Goal: Find specific page/section: Find specific page/section

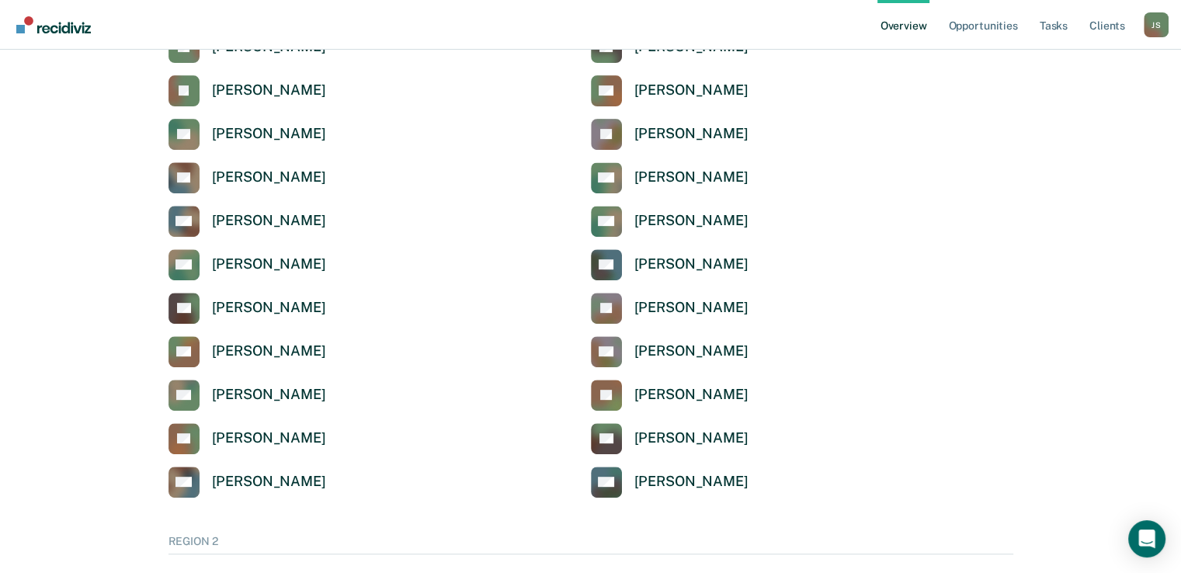
scroll to position [639, 0]
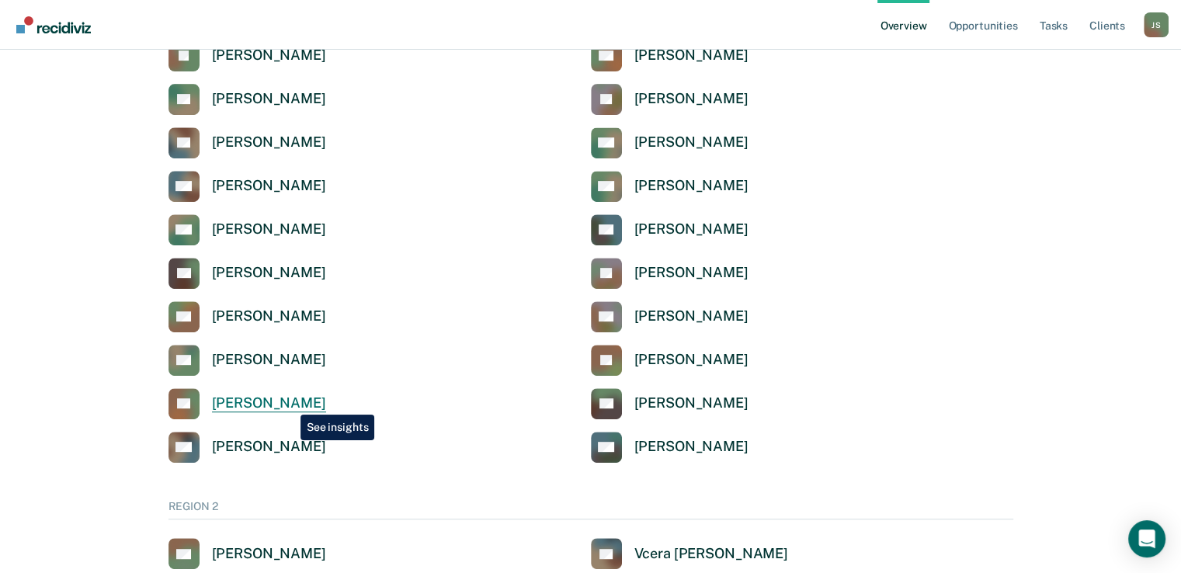
click at [289, 403] on div "[PERSON_NAME]" at bounding box center [269, 404] width 114 height 18
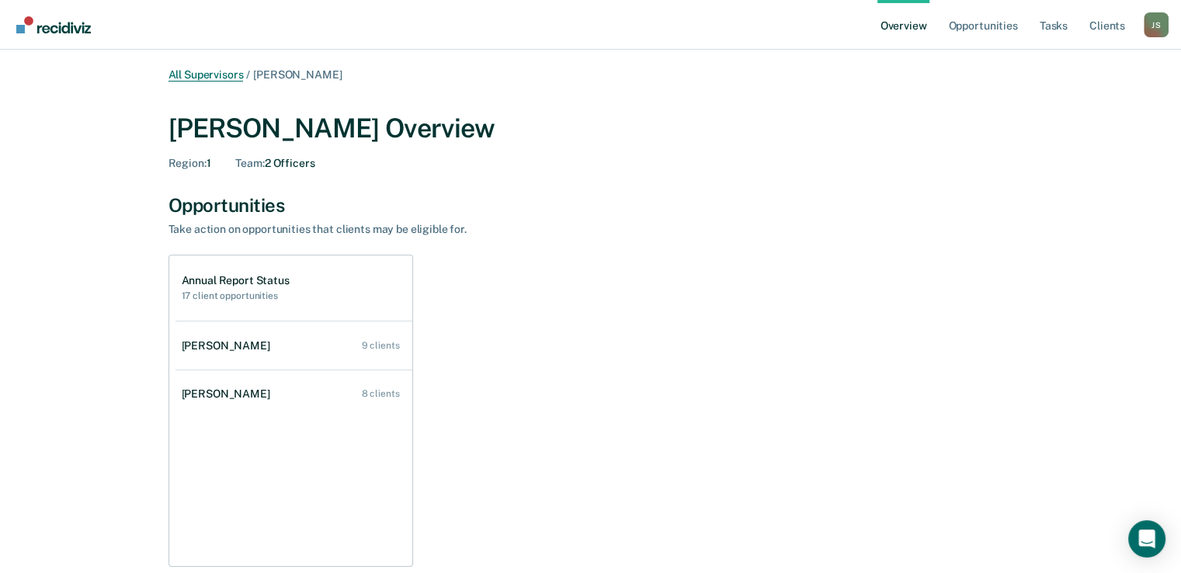
click at [207, 75] on link "All Supervisors" at bounding box center [206, 74] width 75 height 13
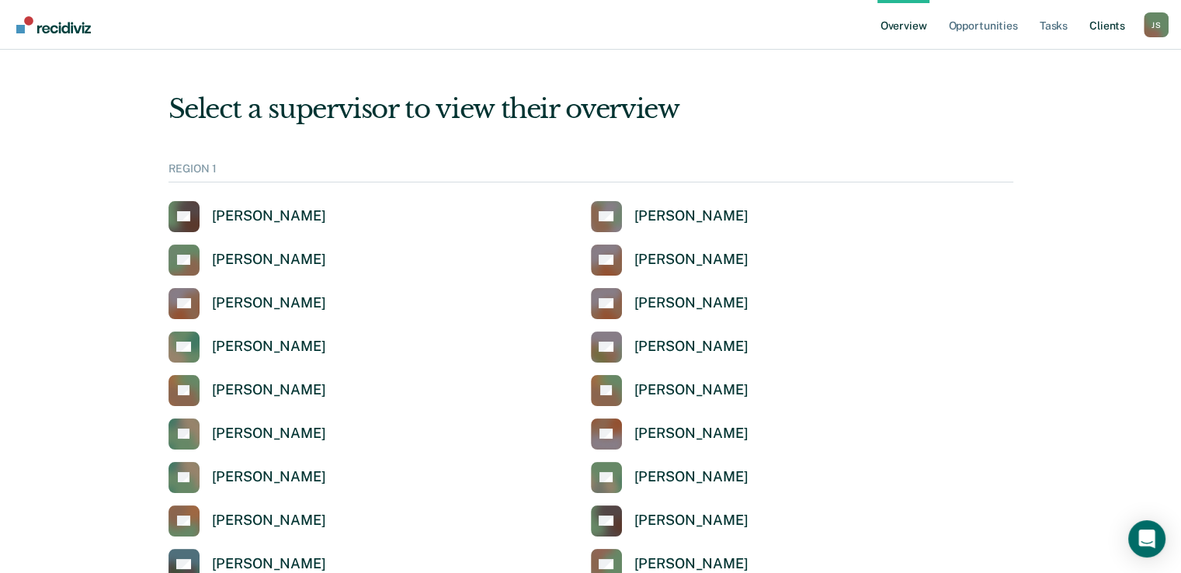
click at [1112, 25] on link "Client s" at bounding box center [1108, 25] width 42 height 50
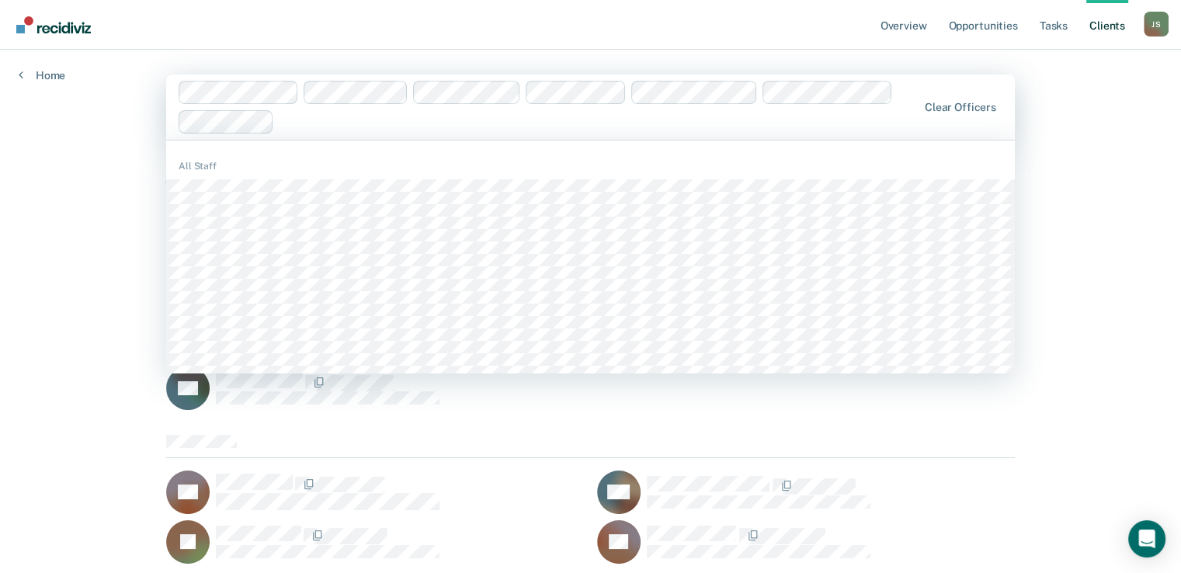
click at [316, 122] on div at bounding box center [598, 122] width 636 height 18
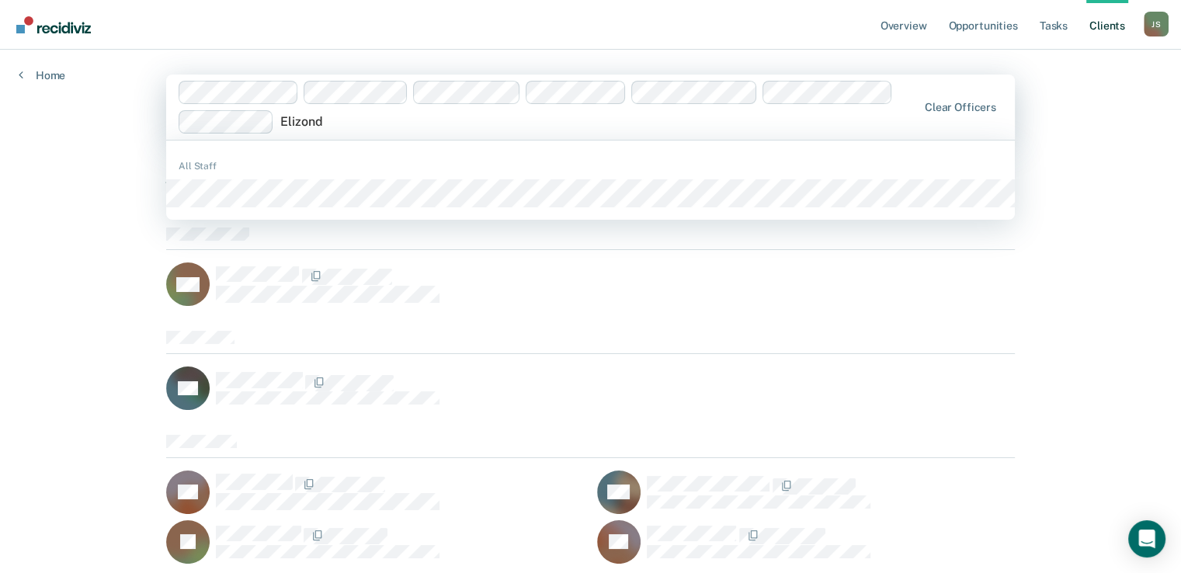
type input "Elizondo"
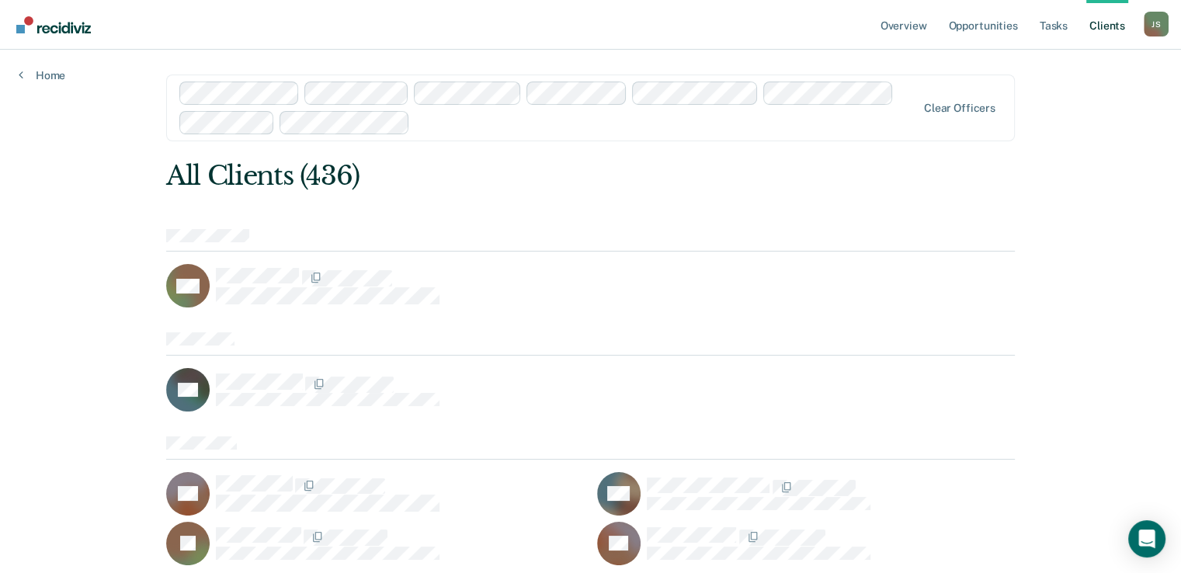
click at [968, 116] on div "Clear officers" at bounding box center [590, 108] width 849 height 67
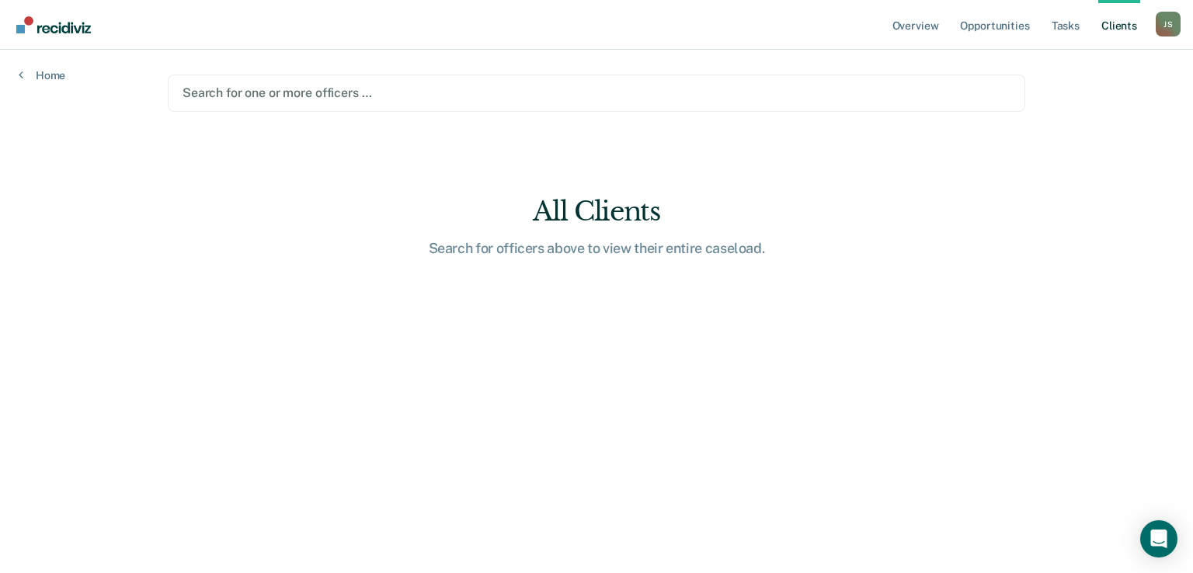
click at [326, 92] on div at bounding box center [597, 93] width 828 height 18
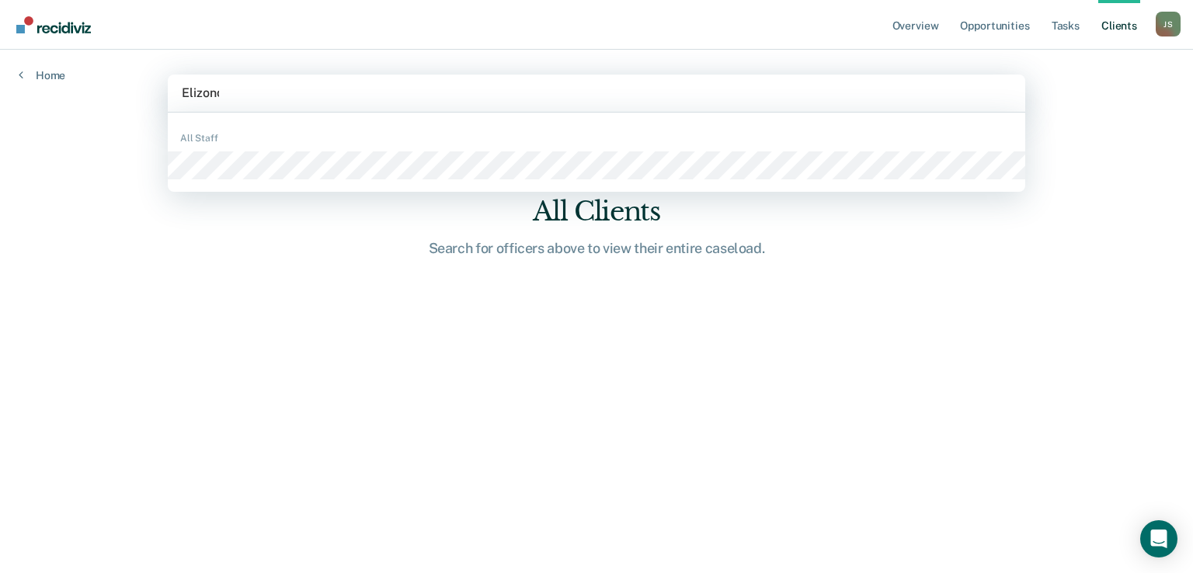
type input "Elizondo"
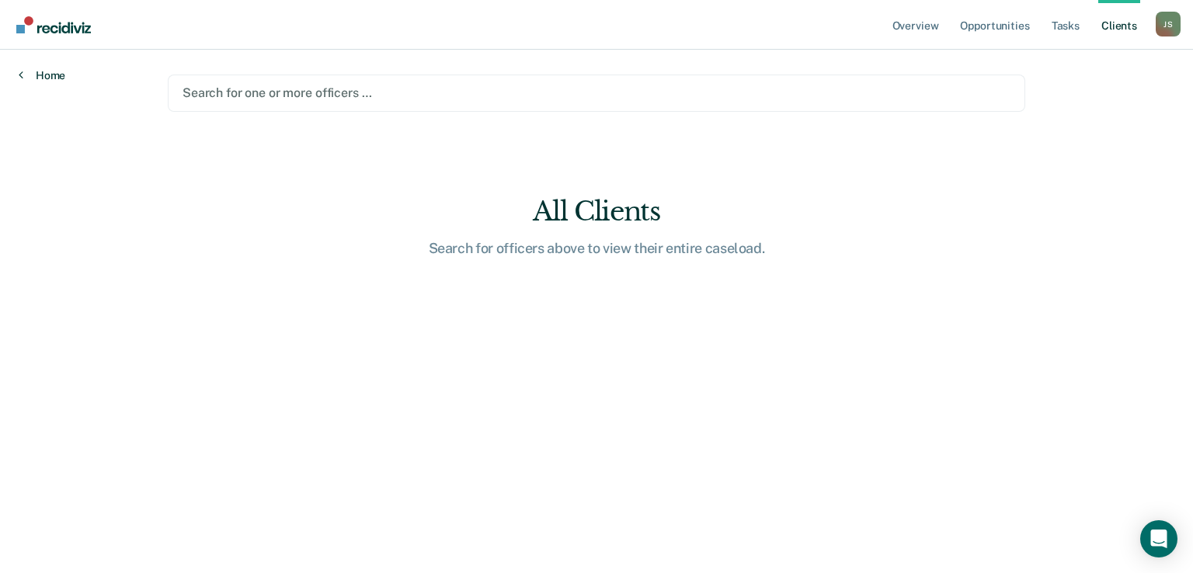
click at [42, 69] on link "Home" at bounding box center [42, 75] width 47 height 14
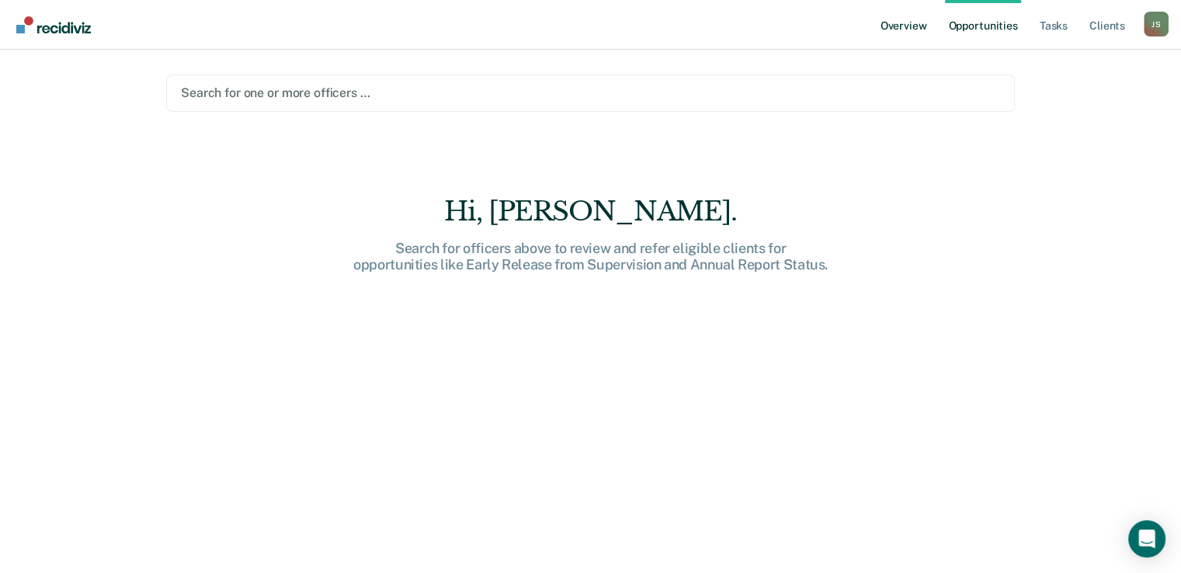
click at [901, 26] on link "Overview" at bounding box center [904, 25] width 53 height 50
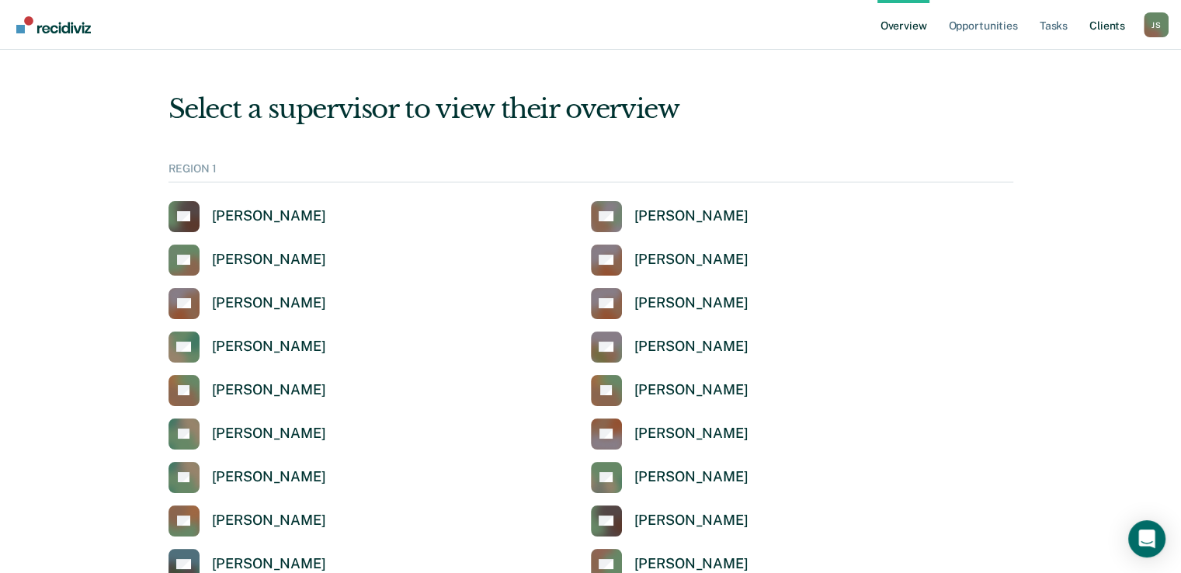
click at [1109, 23] on link "Client s" at bounding box center [1108, 25] width 42 height 50
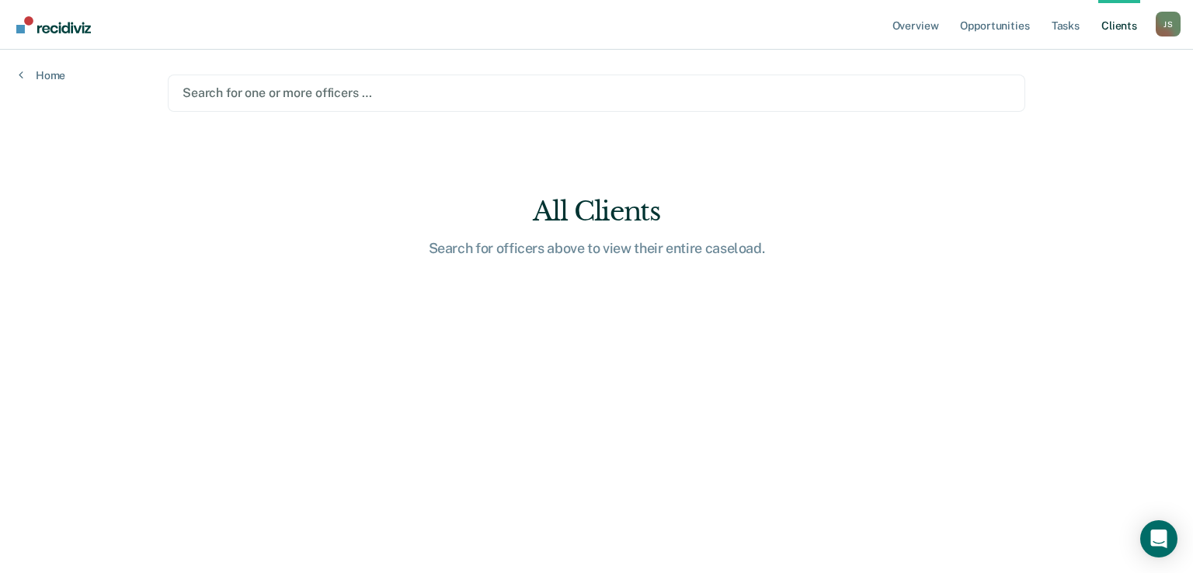
click at [372, 290] on main "Search for one or more officers … All Clients Search for officers above to view…" at bounding box center [596, 293] width 895 height 486
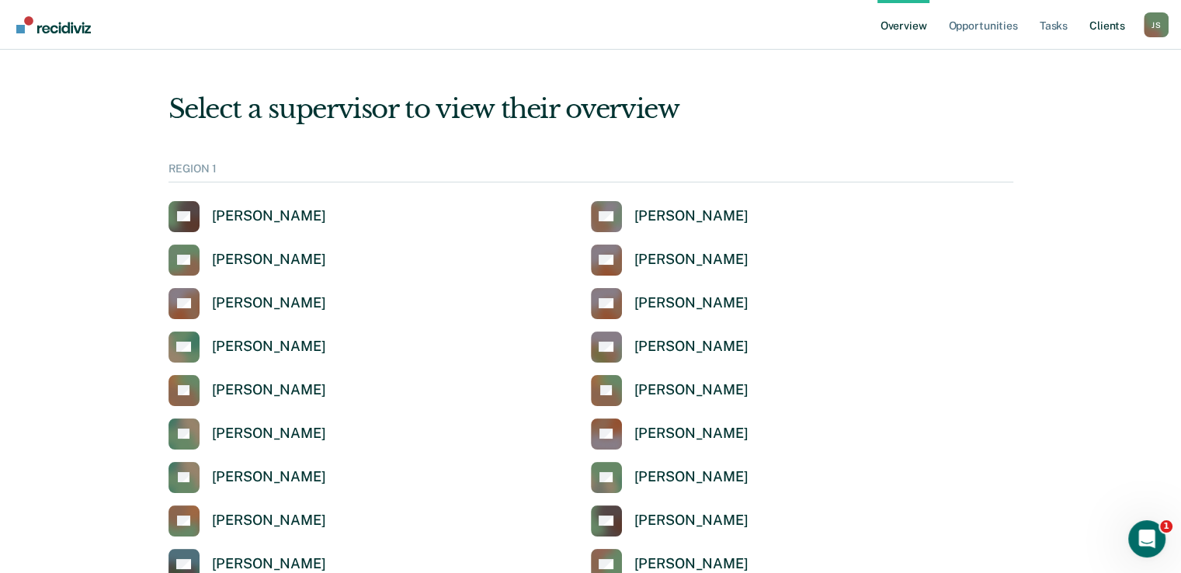
click at [1111, 23] on link "Client s" at bounding box center [1108, 25] width 42 height 50
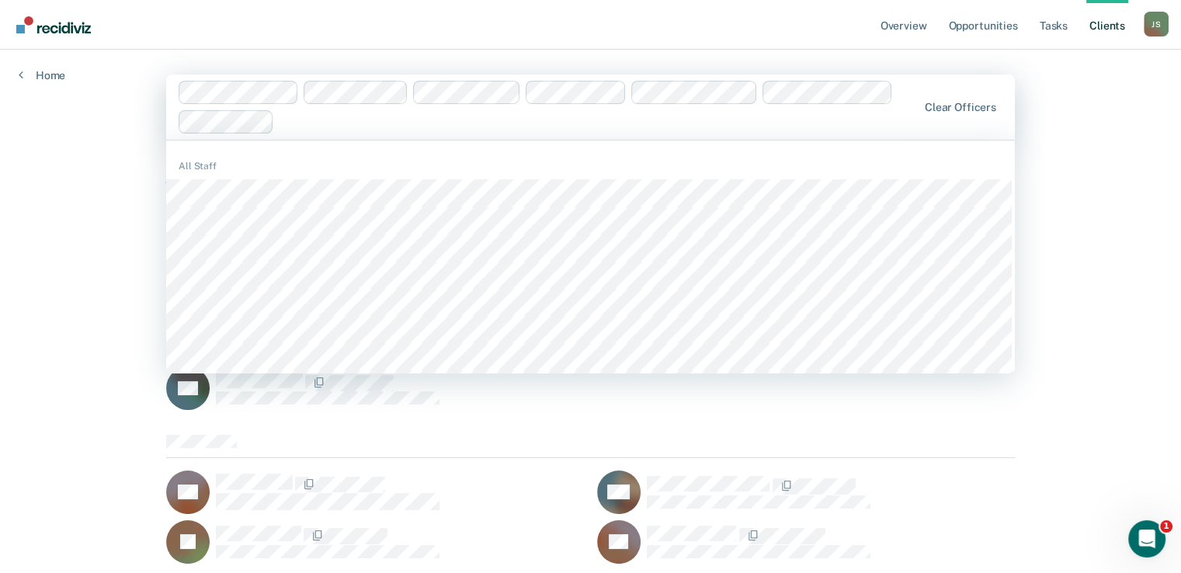
click at [351, 132] on div at bounding box center [549, 107] width 740 height 53
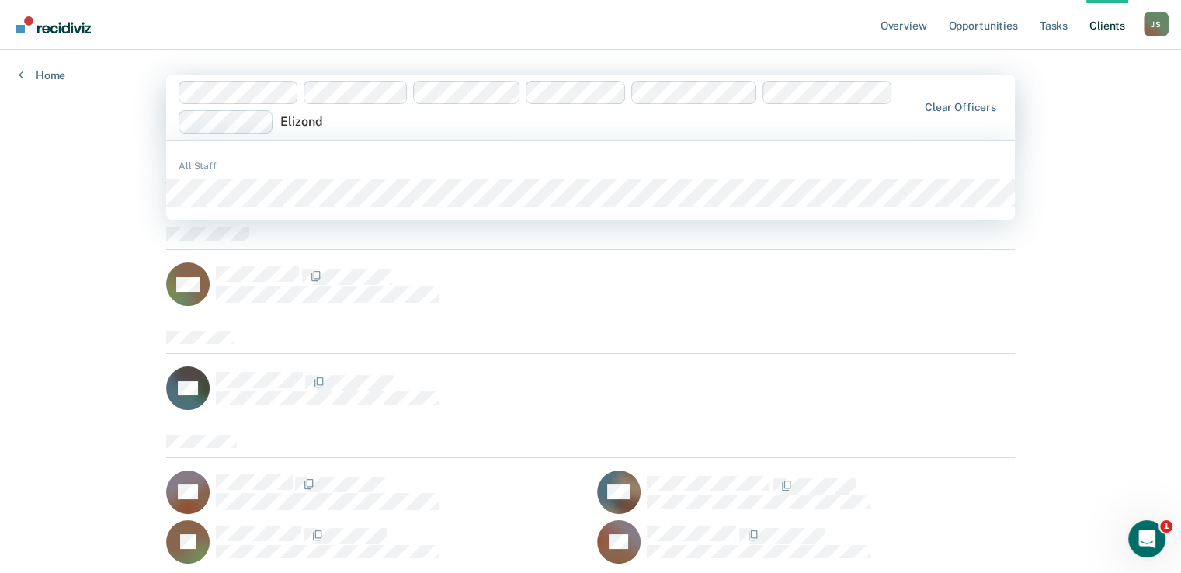
type input "[PERSON_NAME]"
